Goal: Transaction & Acquisition: Purchase product/service

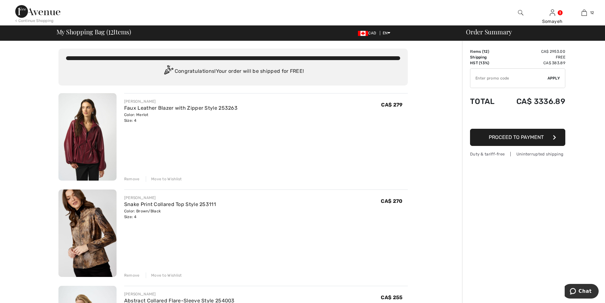
click at [98, 229] on img at bounding box center [87, 232] width 58 height 87
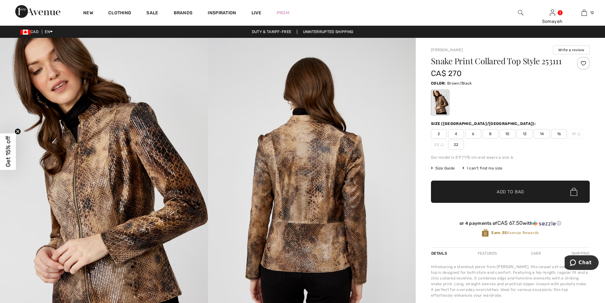
click at [110, 205] on img at bounding box center [104, 194] width 208 height 312
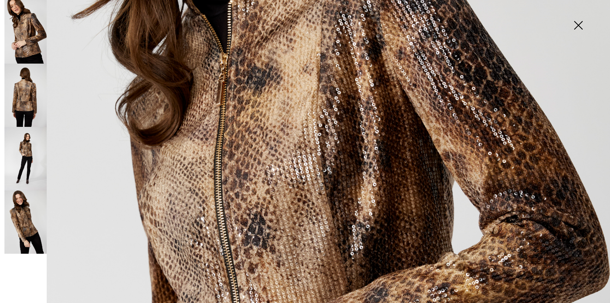
scroll to position [129, 0]
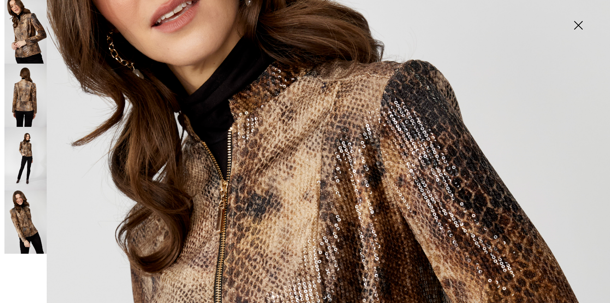
click at [34, 103] on img at bounding box center [25, 96] width 42 height 64
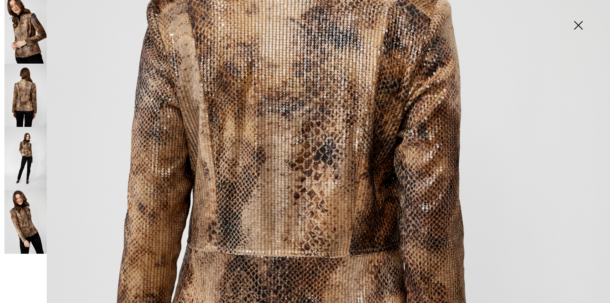
scroll to position [446, 0]
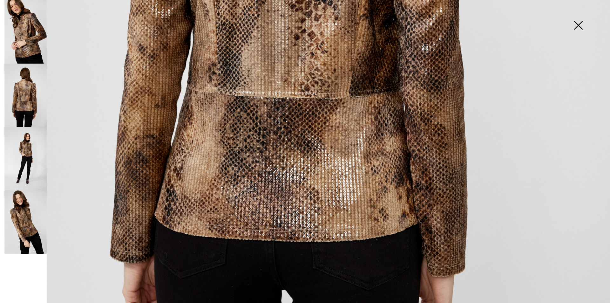
click at [26, 151] on img at bounding box center [25, 159] width 42 height 64
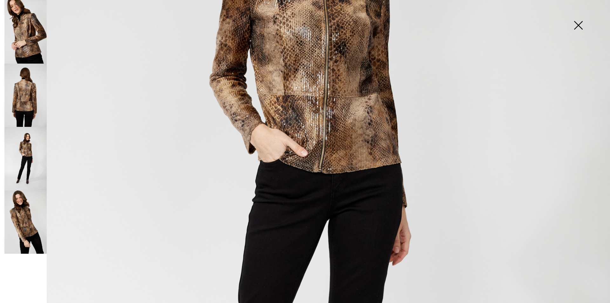
scroll to position [192, 0]
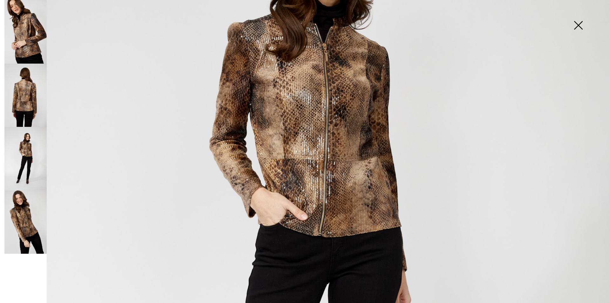
click at [14, 220] on img at bounding box center [25, 222] width 42 height 64
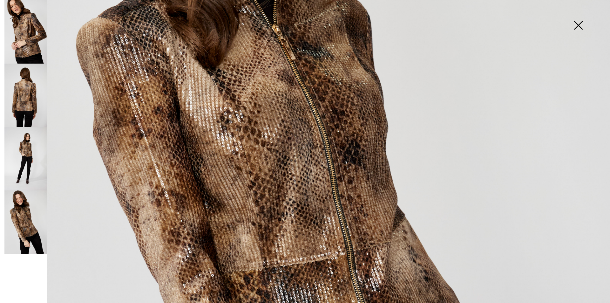
scroll to position [160, 0]
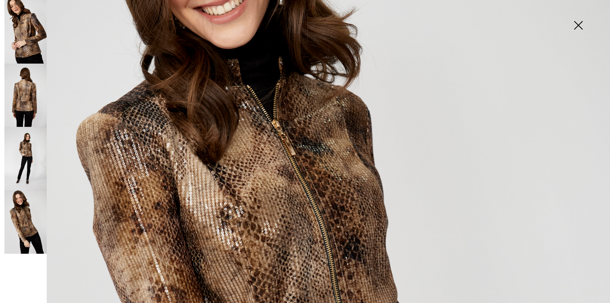
click at [21, 158] on img at bounding box center [25, 159] width 42 height 64
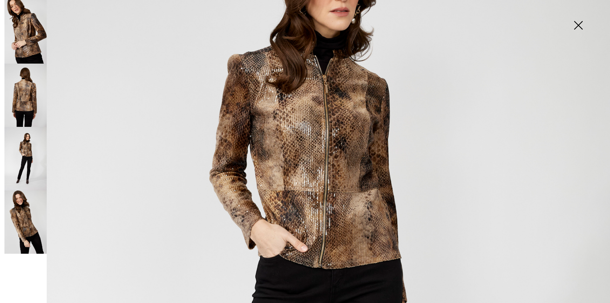
click at [27, 88] on img at bounding box center [25, 96] width 42 height 64
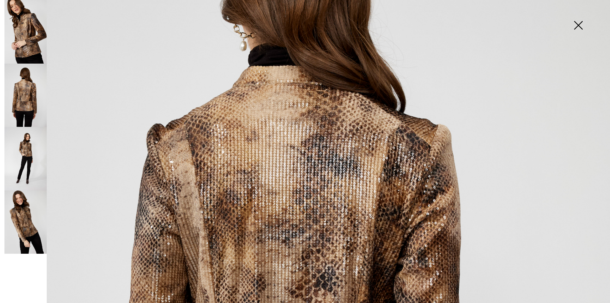
click at [26, 44] on img at bounding box center [25, 32] width 42 height 64
